Goal: Complete application form

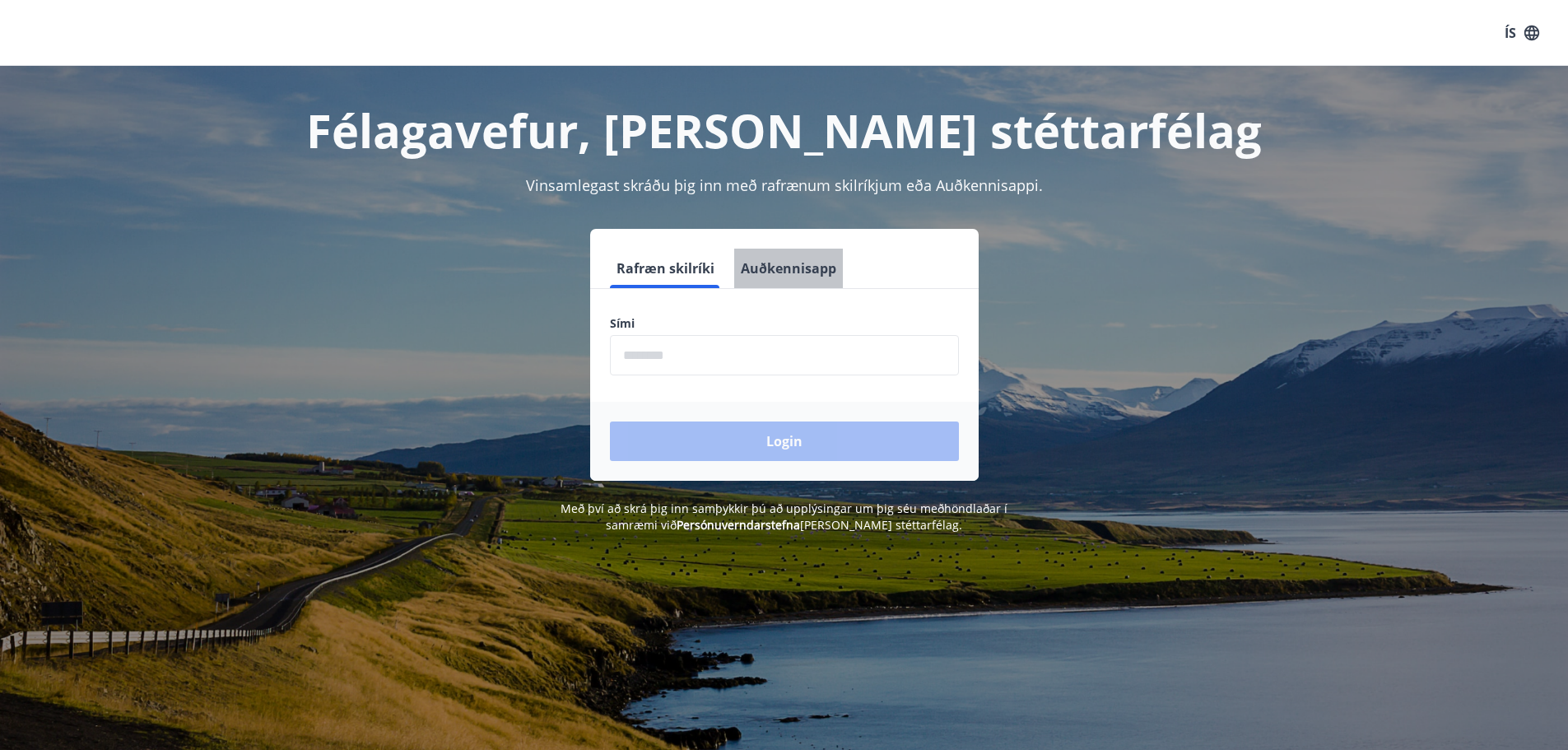
click at [819, 270] on button "Auðkennisapp" at bounding box center [789, 268] width 109 height 40
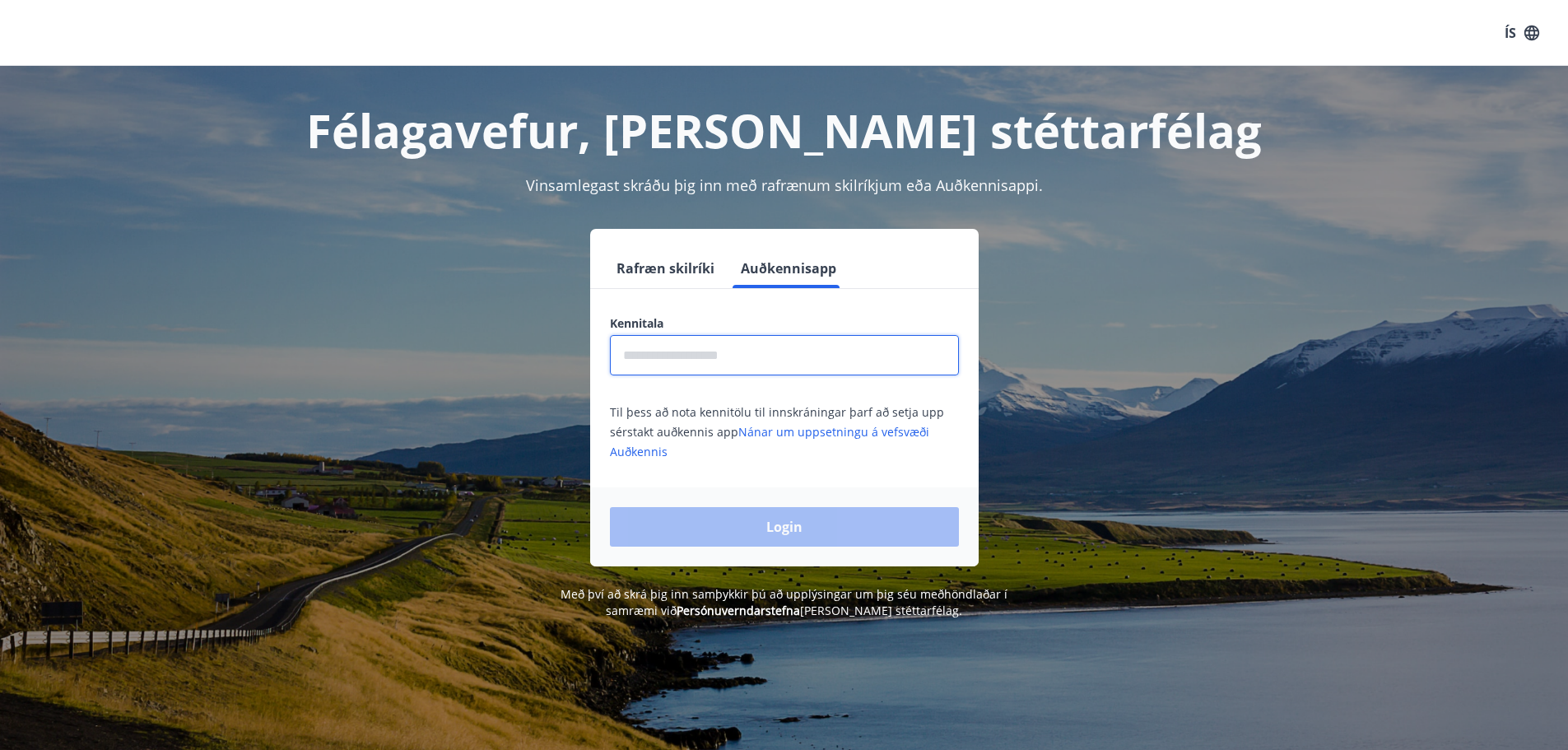
click at [735, 366] on input "text" at bounding box center [784, 355] width 349 height 41
type input "**********"
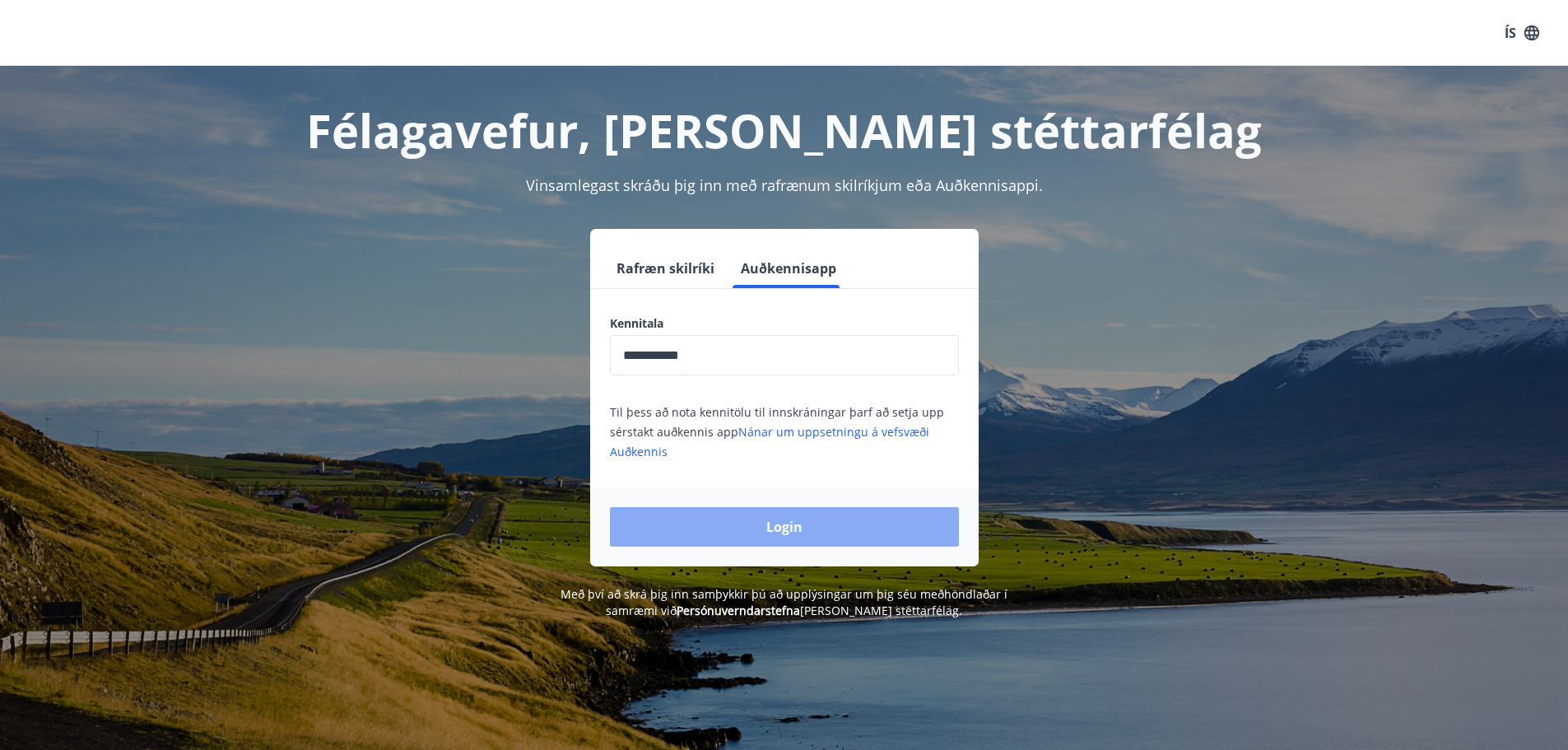
click at [812, 521] on button "Login" at bounding box center [784, 526] width 349 height 40
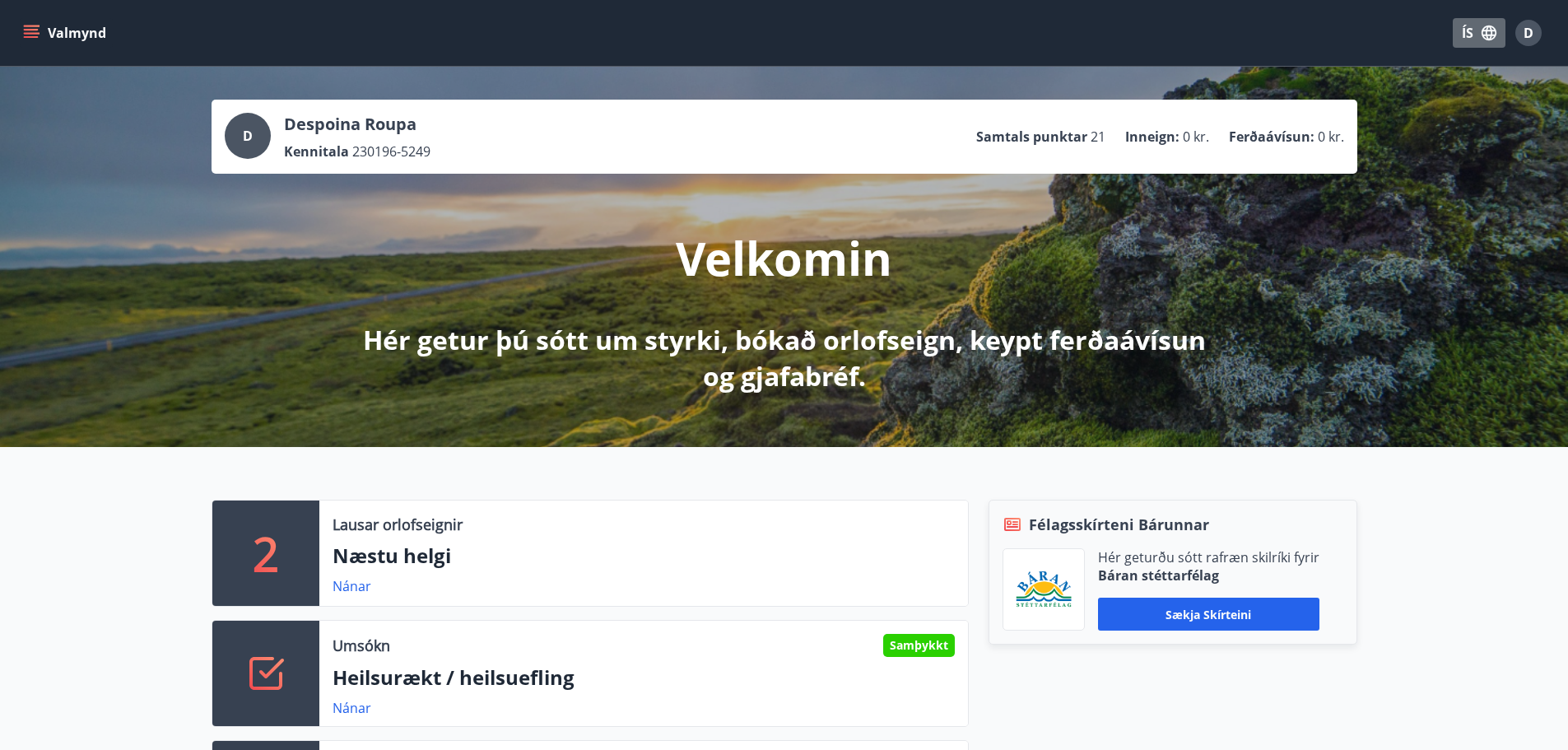
click at [1471, 30] on button "ÍS" at bounding box center [1479, 33] width 52 height 30
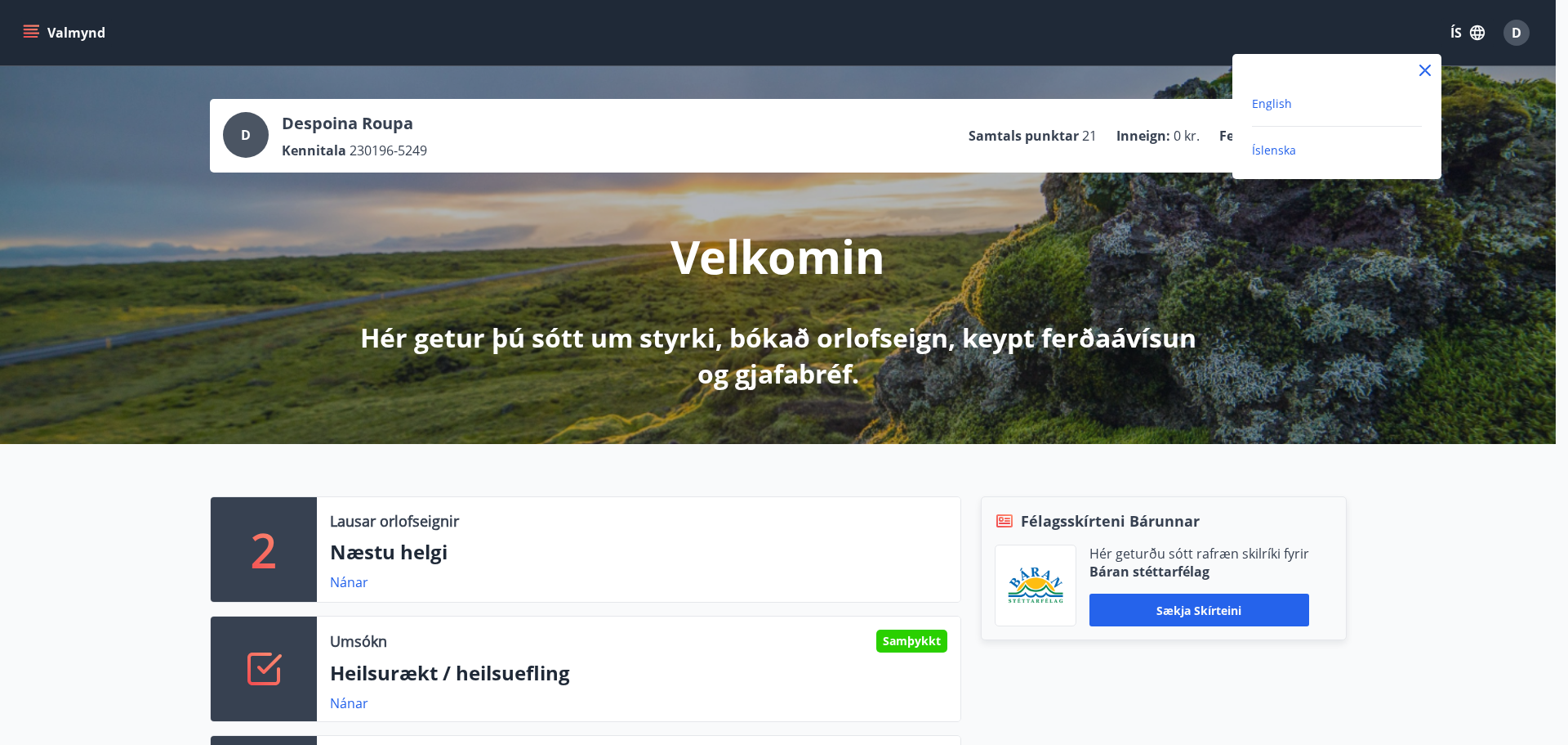
click at [1281, 98] on span "English" at bounding box center [1272, 103] width 40 height 15
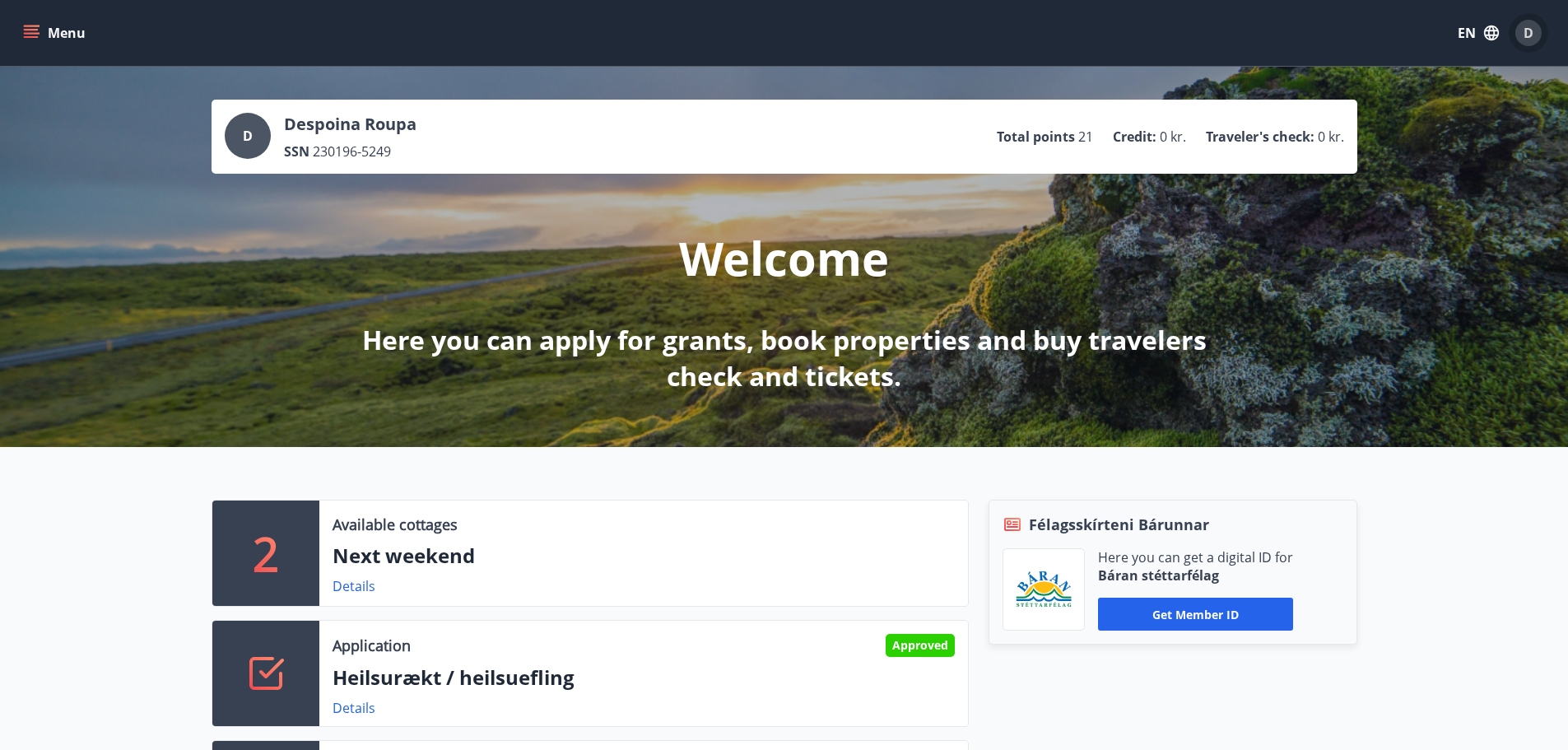
click at [1538, 29] on div "D" at bounding box center [1527, 32] width 26 height 26
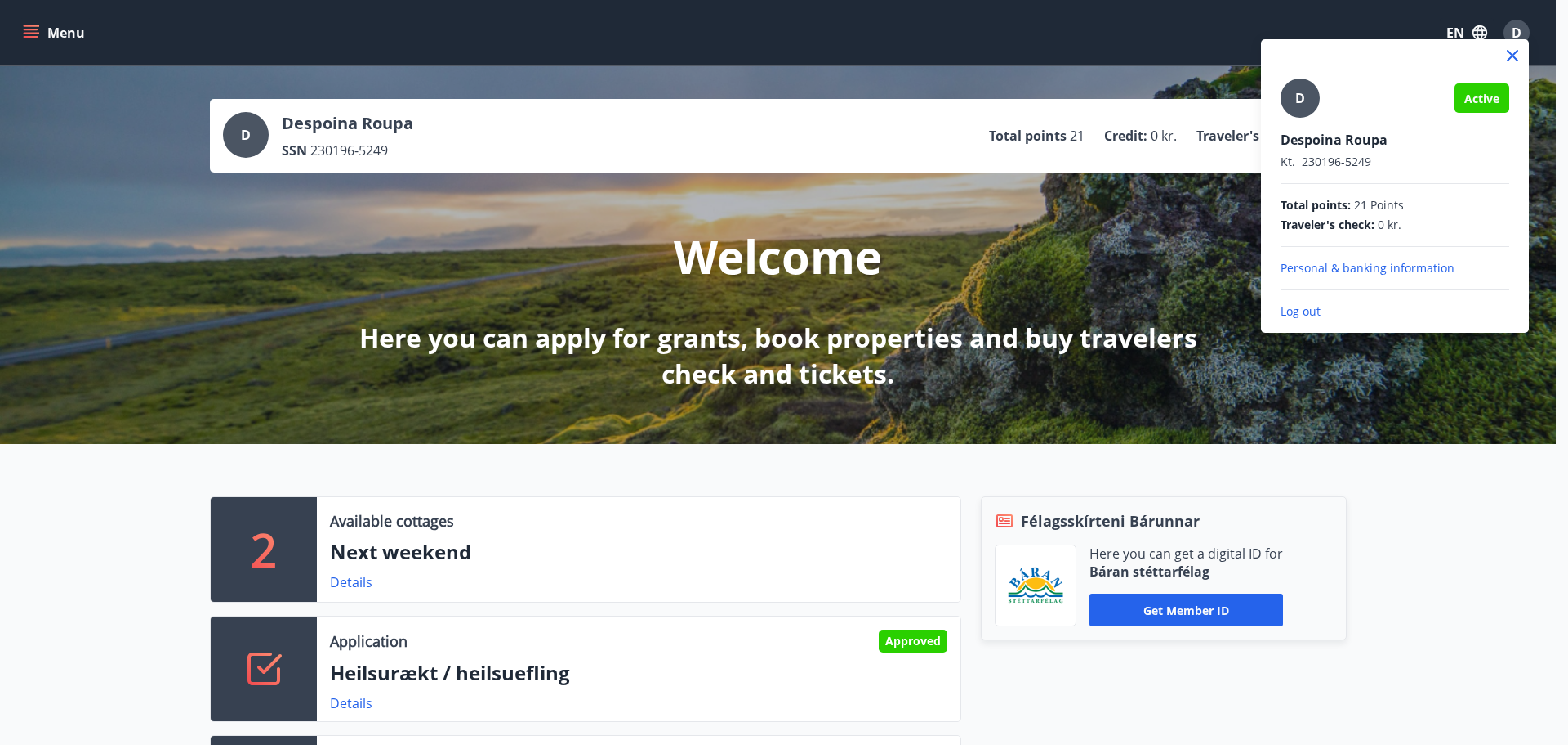
click at [1135, 224] on div at bounding box center [784, 372] width 1568 height 745
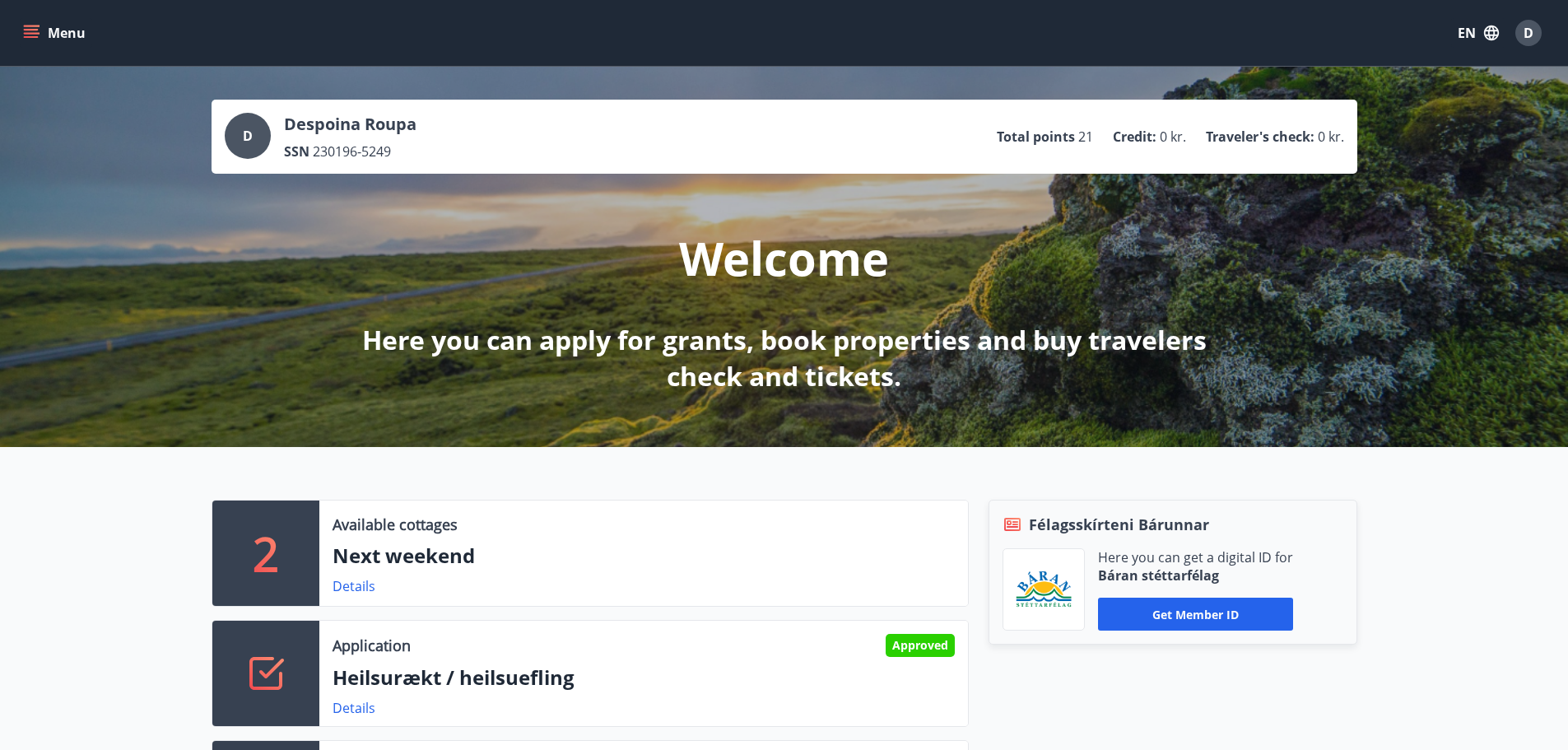
click at [27, 44] on button "Menu" at bounding box center [55, 33] width 73 height 30
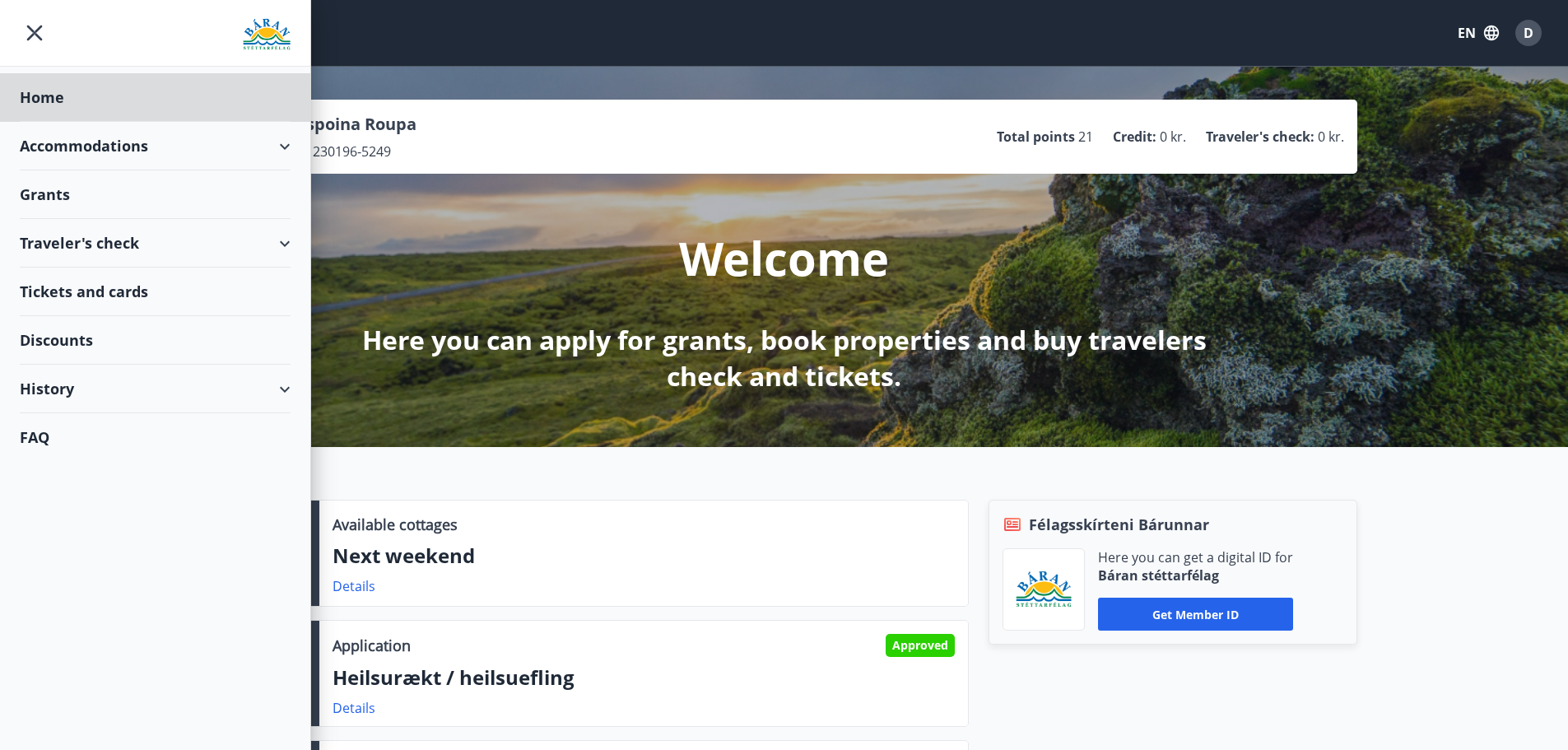
click at [57, 197] on div "Grants" at bounding box center [154, 195] width 271 height 49
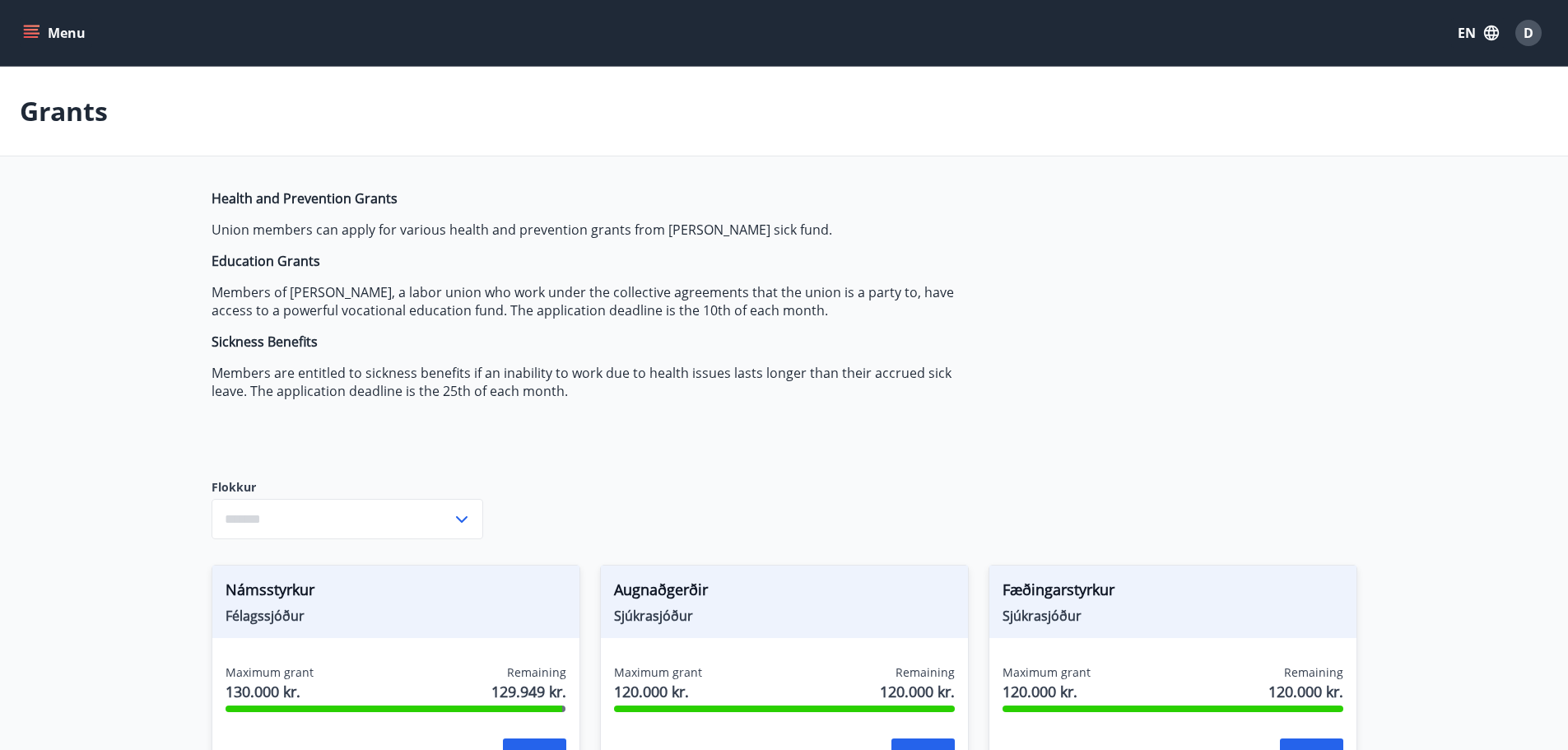
type input "***"
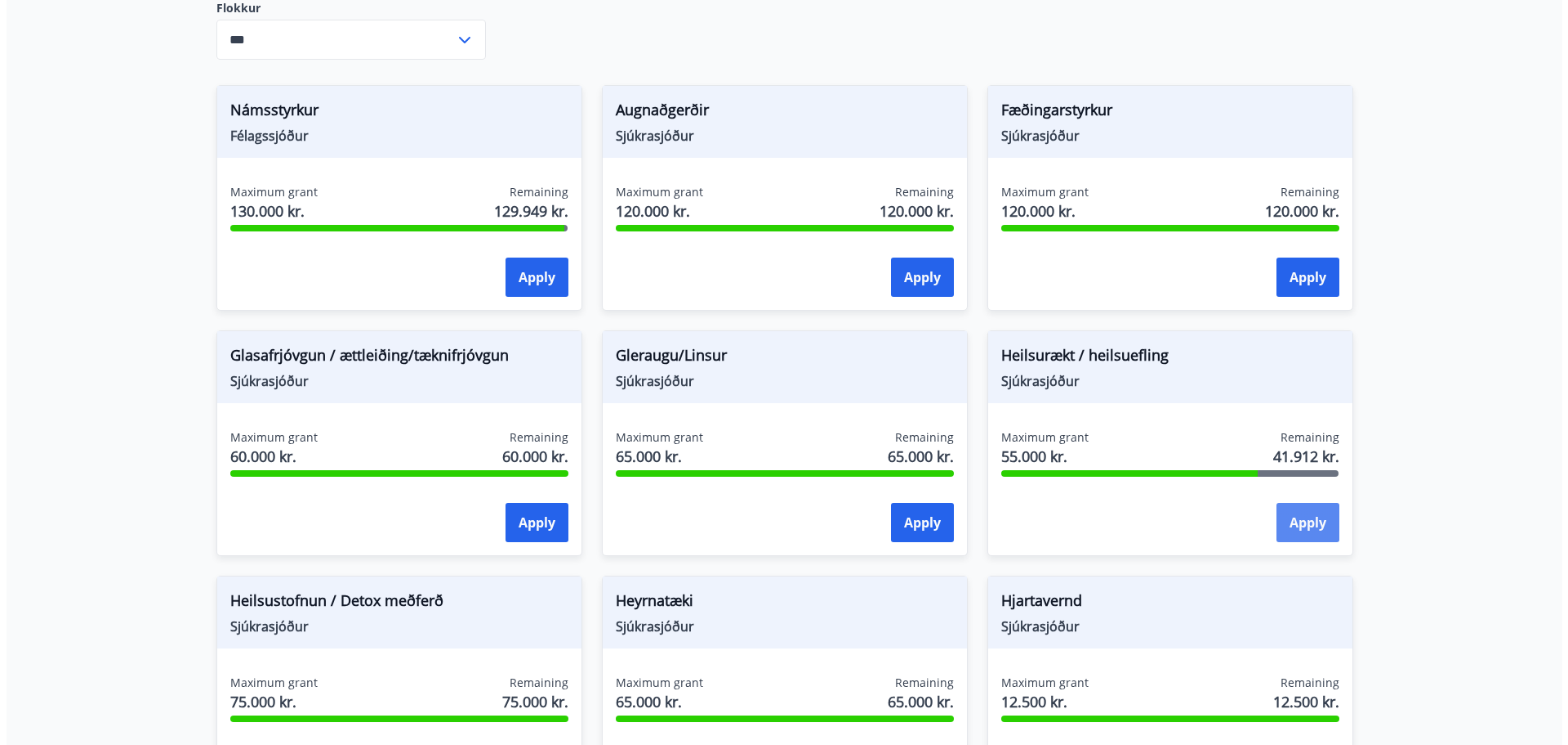
scroll to position [476, 0]
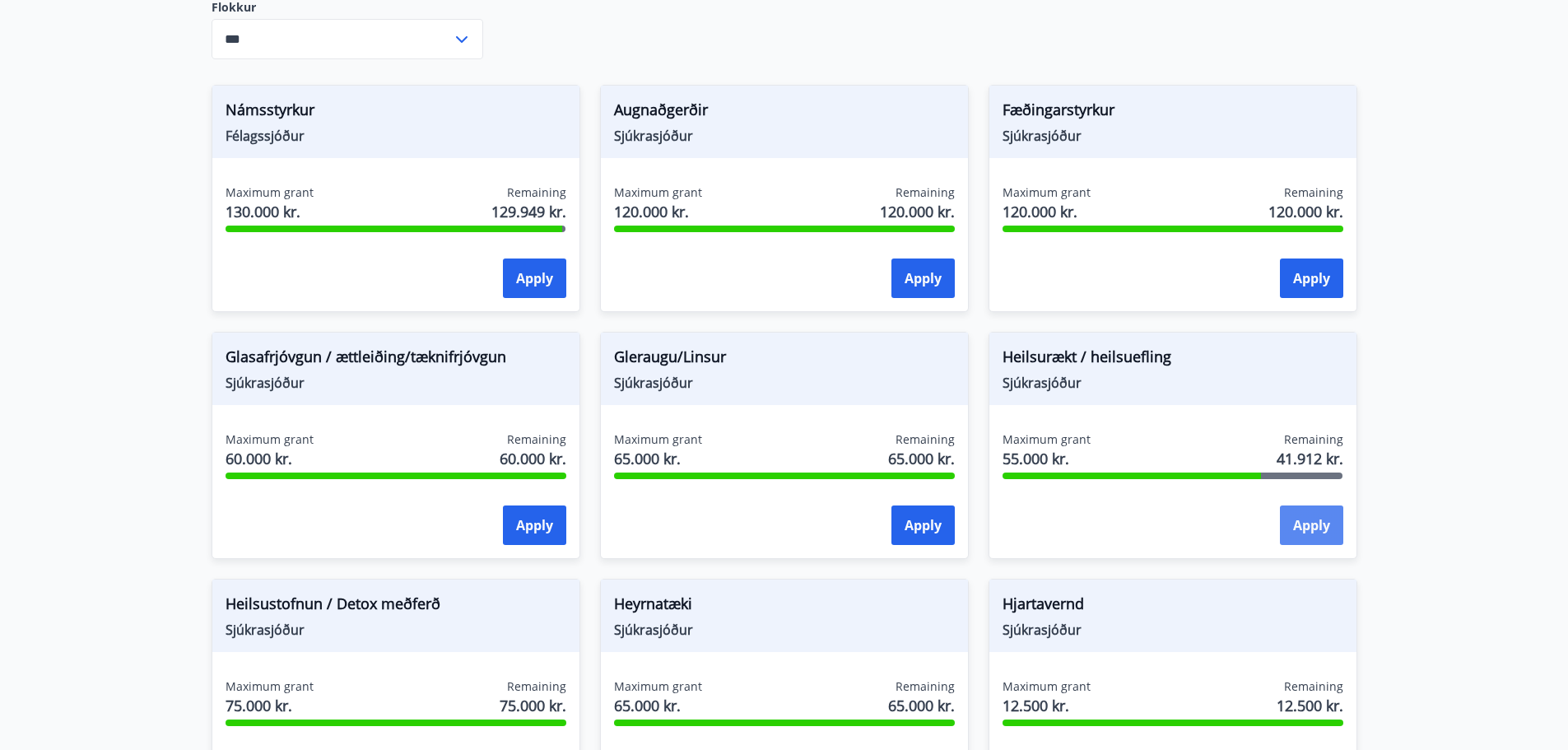
click at [1321, 526] on button "Apply" at bounding box center [1311, 525] width 63 height 40
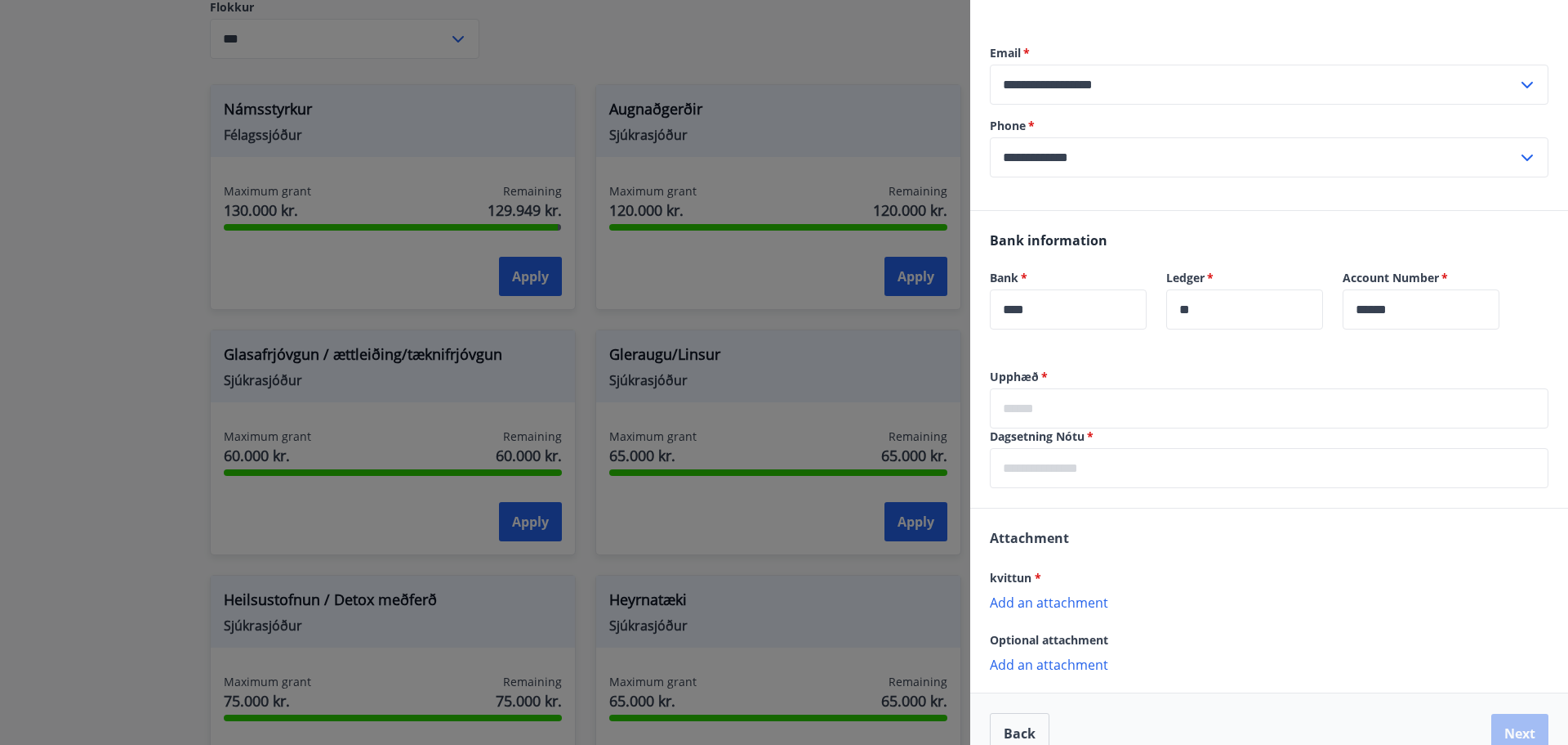
scroll to position [184, 0]
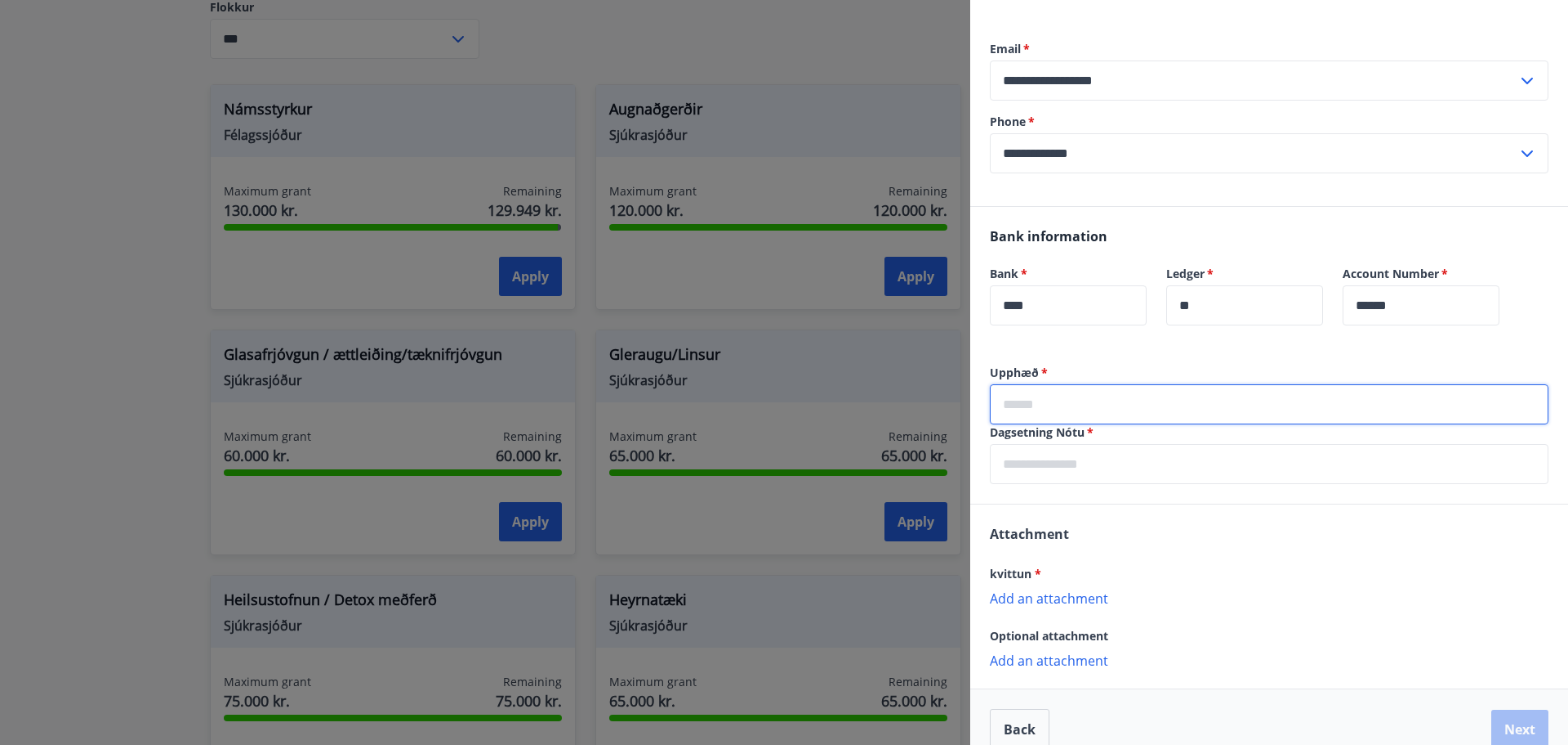
click at [1058, 397] on input "text" at bounding box center [1269, 405] width 559 height 40
type input "*****"
click at [1078, 466] on input "text" at bounding box center [1269, 465] width 559 height 40
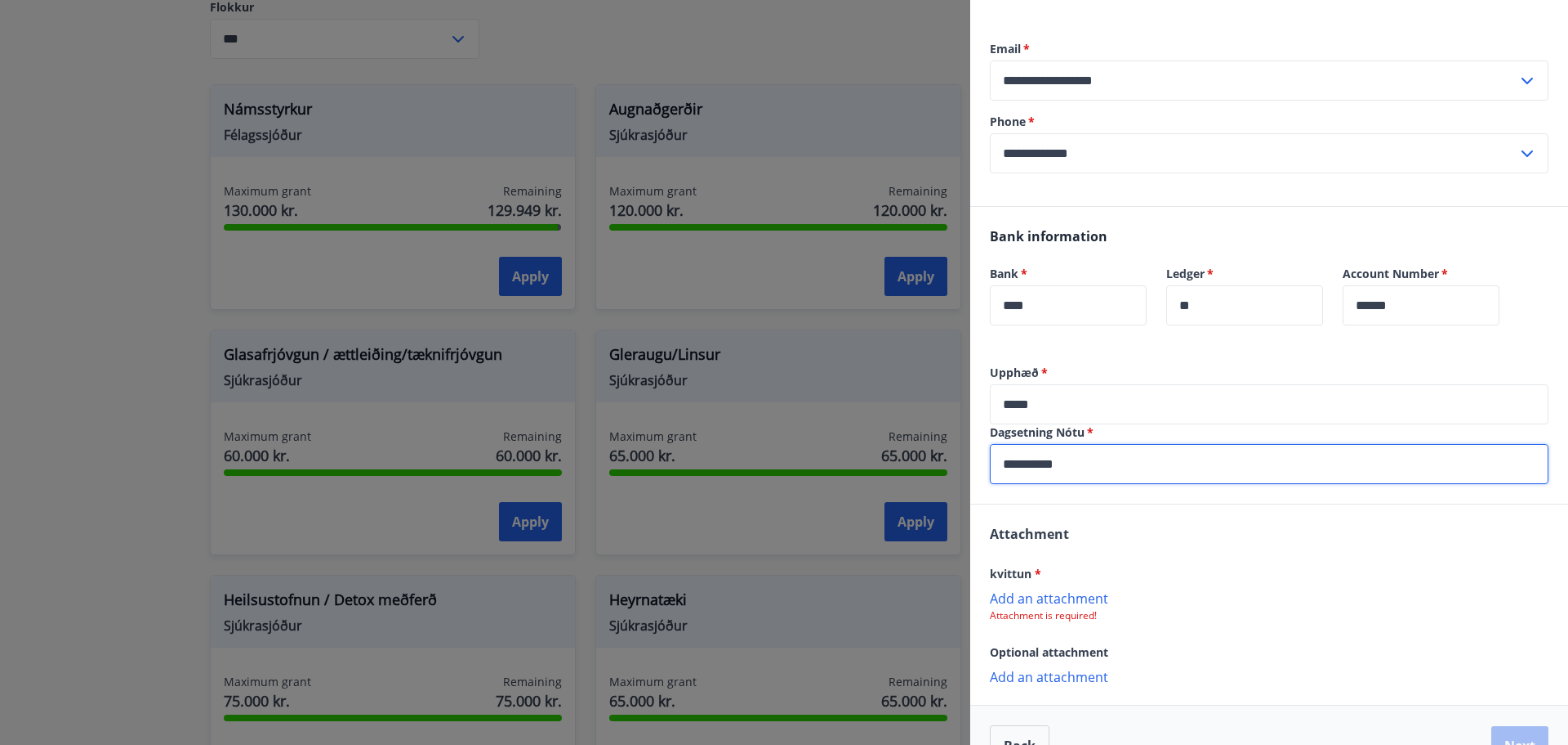
type input "**********"
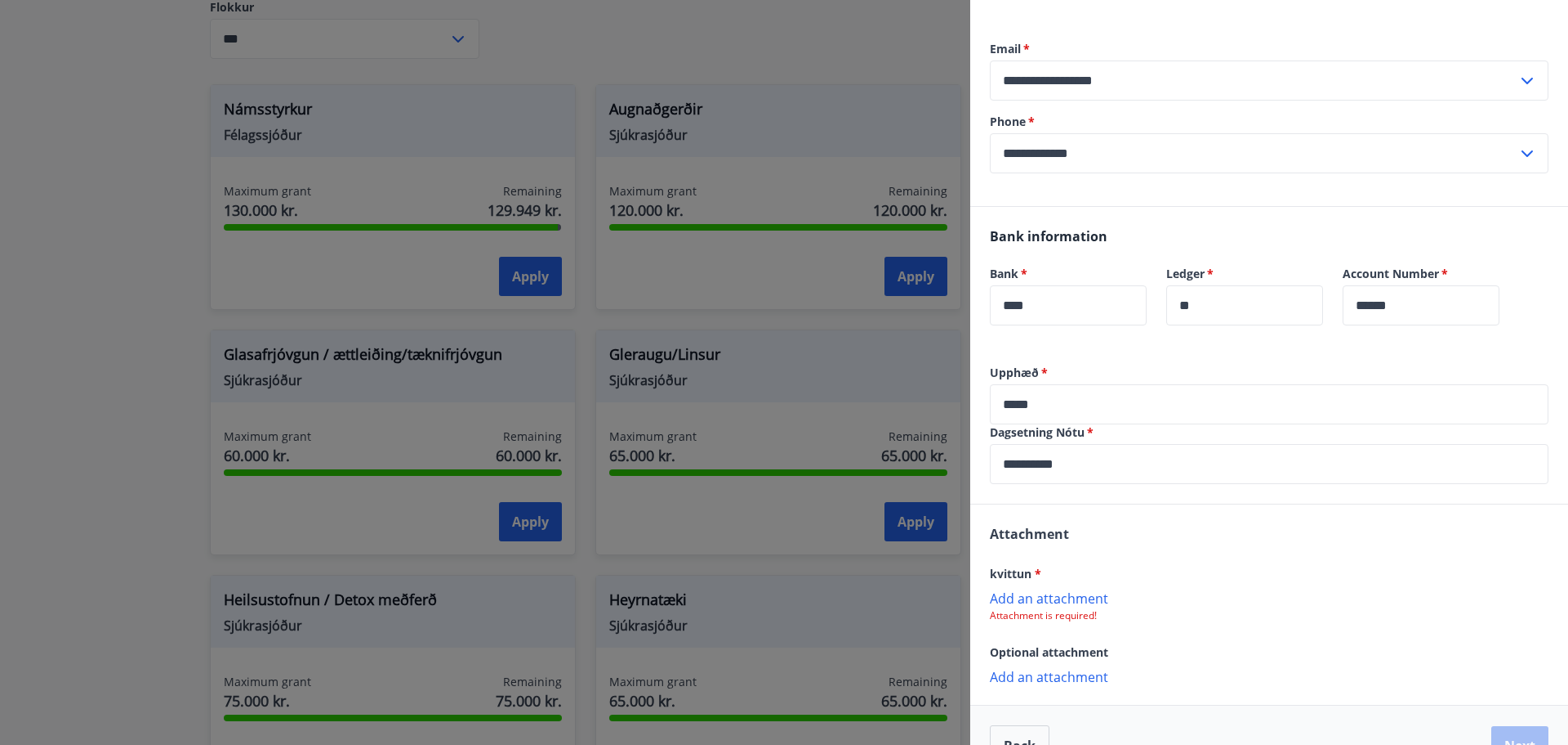
click at [1080, 599] on p "Add an attachment" at bounding box center [1269, 598] width 559 height 16
click at [1513, 734] on button "Next" at bounding box center [1520, 747] width 57 height 40
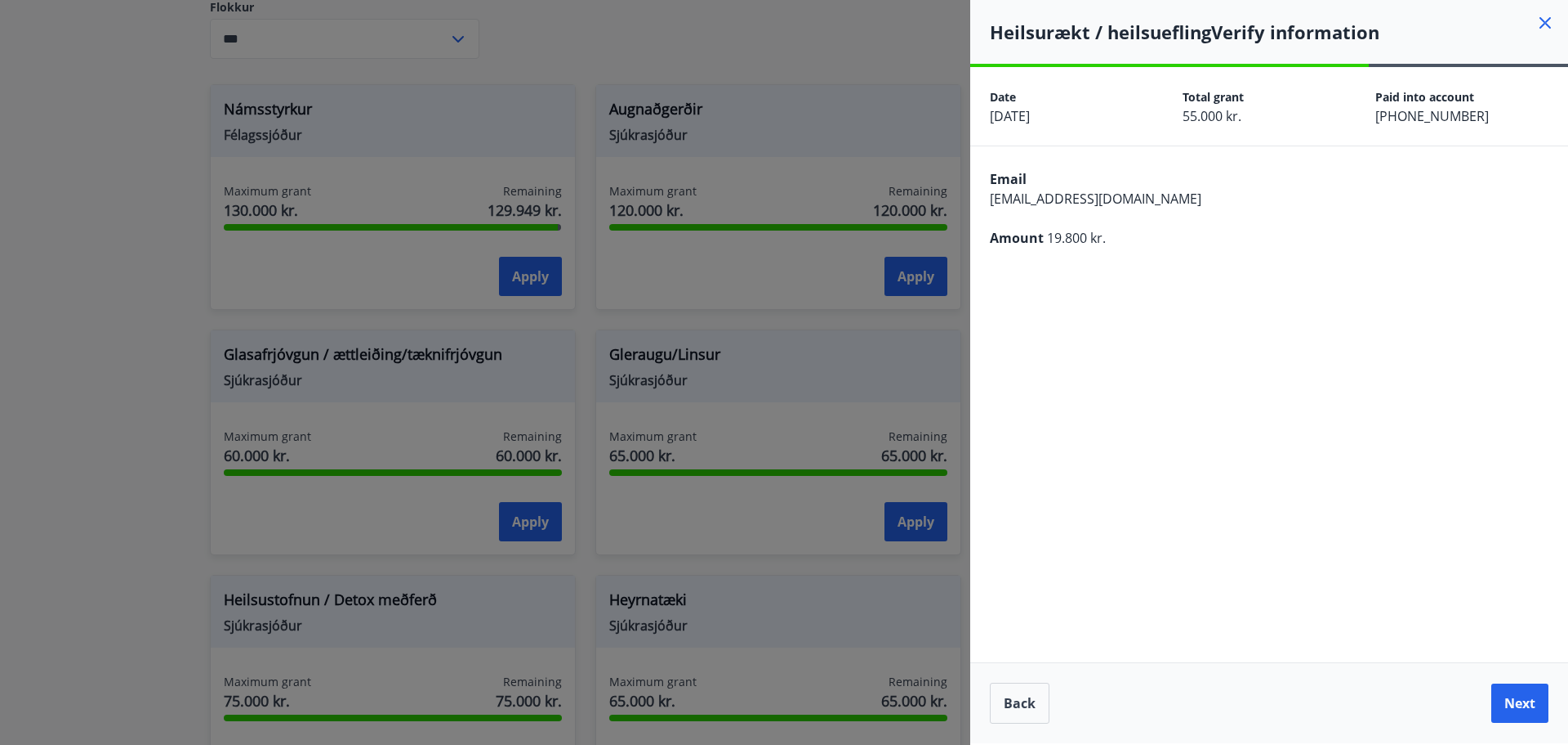
scroll to position [0, 0]
click at [1526, 709] on button "Next" at bounding box center [1520, 703] width 57 height 40
